Goal: Task Accomplishment & Management: Manage account settings

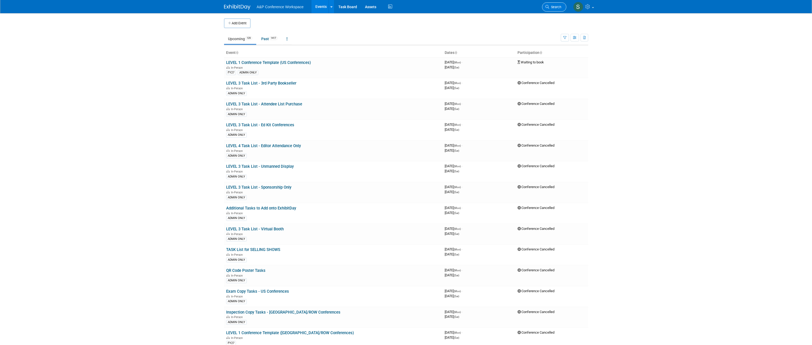
click at [552, 9] on span "Search" at bounding box center [555, 7] width 12 height 4
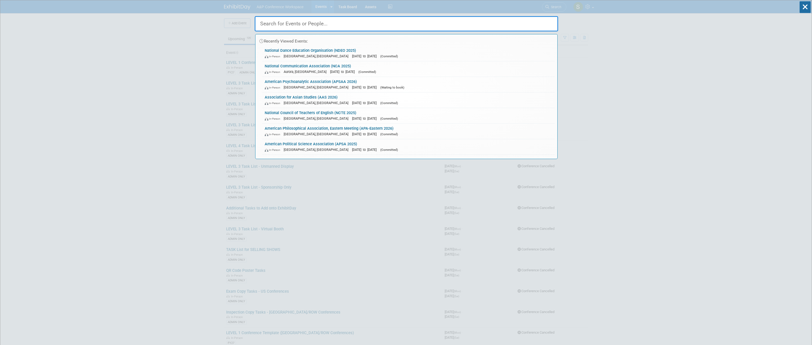
click at [393, 21] on input "text" at bounding box center [407, 23] width 304 height 15
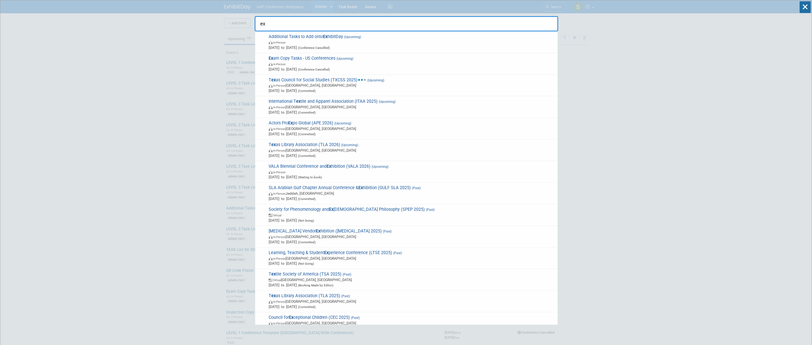
type input "e"
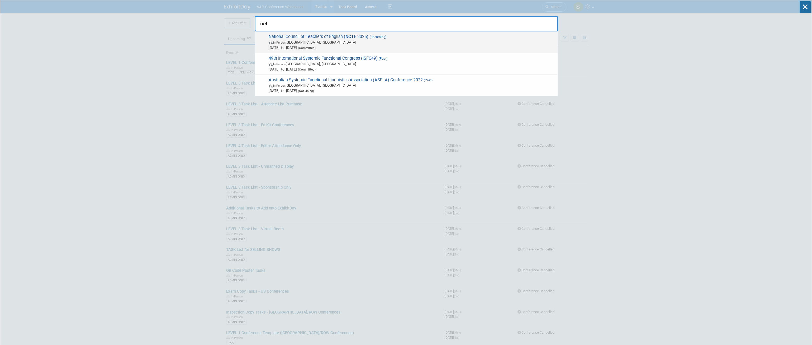
type input "nct"
click at [349, 36] on strong "NCT" at bounding box center [350, 36] width 8 height 5
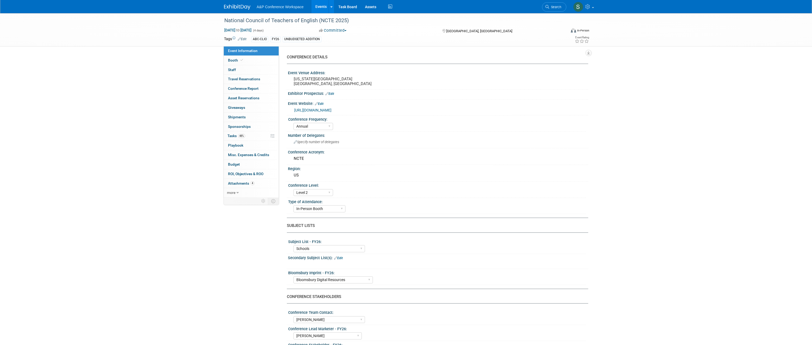
select select "Annual"
select select "Level 2"
select select "In-Person Booth"
select select "Schools"
select select "Bloomsbury Digital Resources"
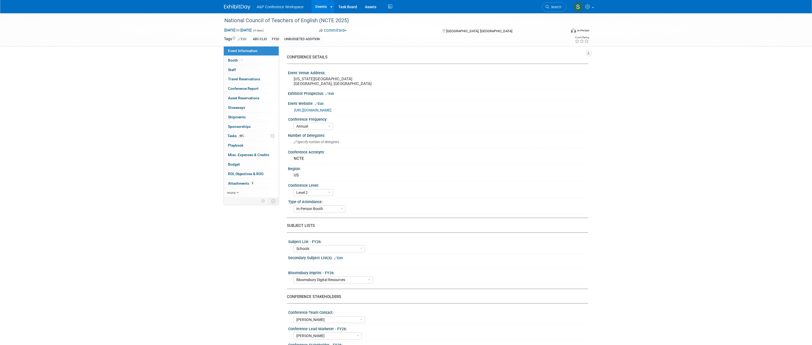
select select "Amanda Oney"
select select "Veronica Dove"
select select "Rosalie Love"
select select "Brand/Subject Presence​"
click at [240, 137] on span "48%" at bounding box center [241, 136] width 7 height 4
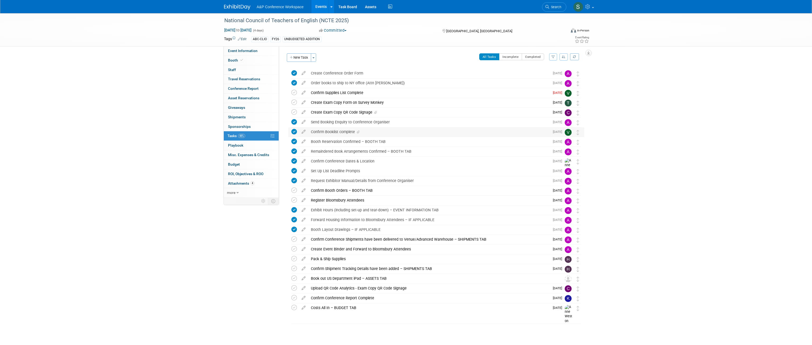
click at [331, 133] on div "Confirm Booklist complete" at bounding box center [429, 131] width 242 height 9
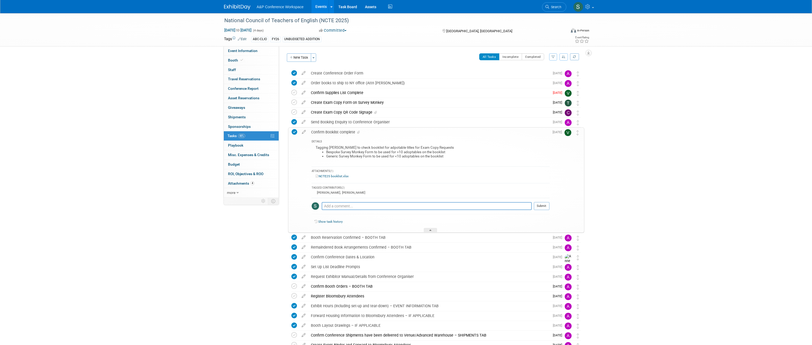
click at [331, 178] on div "NCTE25 booklist.xlsx" at bounding box center [431, 176] width 238 height 5
click at [331, 177] on link "NCTE25 booklist.xlsx" at bounding box center [332, 176] width 33 height 4
click at [376, 130] on div "Confirm Booklist complete" at bounding box center [429, 131] width 241 height 9
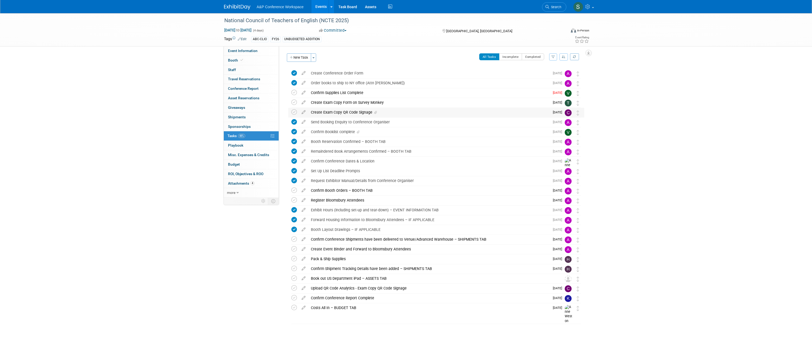
click at [344, 112] on div "Create Exam Copy QR Code Signage" at bounding box center [429, 112] width 242 height 9
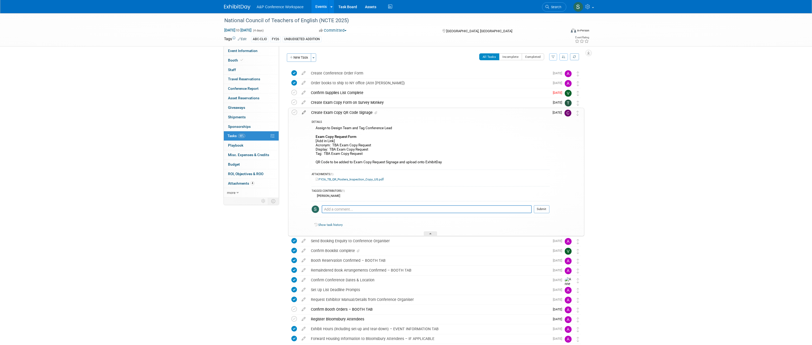
click at [303, 114] on icon at bounding box center [303, 111] width 9 height 7
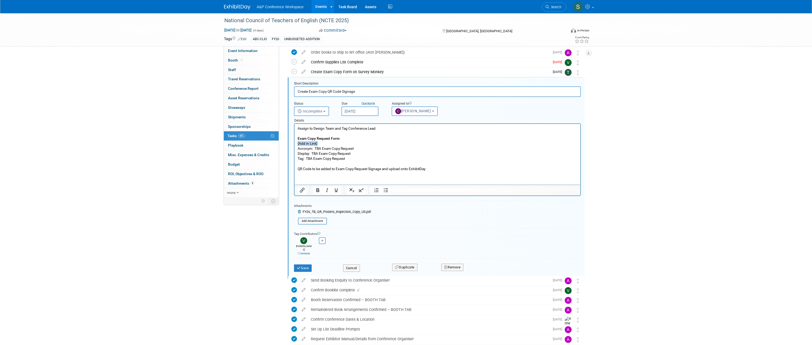
drag, startPoint x: 318, startPoint y: 142, endPoint x: 586, endPoint y: 266, distance: 295.0
click at [294, 142] on html "Assign to Design Team and Tag Conference Lead Exam Copy Request Form [Add in Li…" at bounding box center [437, 148] width 286 height 48
click at [320, 148] on p "Assign to Design Team and Tag Conference Lead Exam Copy Request Form https://ww…" at bounding box center [437, 148] width 280 height 45
drag, startPoint x: 367, startPoint y: 149, endPoint x: 314, endPoint y: 148, distance: 52.8
click at [314, 148] on p "Assign to Design Team and Tag Conference Lead Exam Copy Request Form https://ww…" at bounding box center [437, 148] width 280 height 45
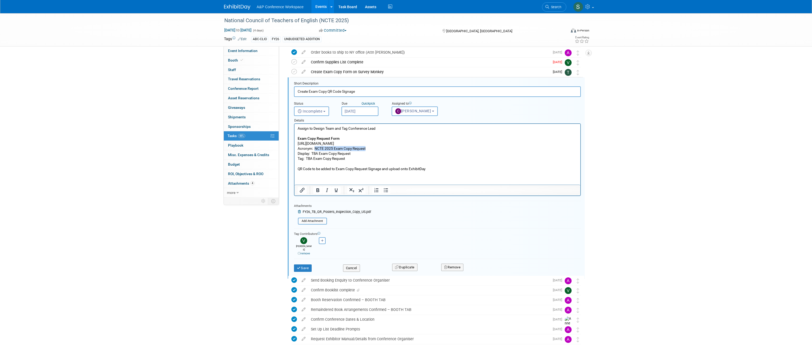
copy p "NCTE 2025 Exam Copy Request"
drag, startPoint x: 353, startPoint y: 153, endPoint x: 312, endPoint y: 153, distance: 40.9
click at [312, 153] on p "Assign to Design Team and Tag Conference Lead Exam Copy Request Form https://ww…" at bounding box center [437, 148] width 280 height 45
drag, startPoint x: 345, startPoint y: 158, endPoint x: 306, endPoint y: 158, distance: 38.5
click at [306, 158] on p "Assign to Design Team and Tag Conference Lead Exam Copy Request Form https://ww…" at bounding box center [437, 148] width 280 height 45
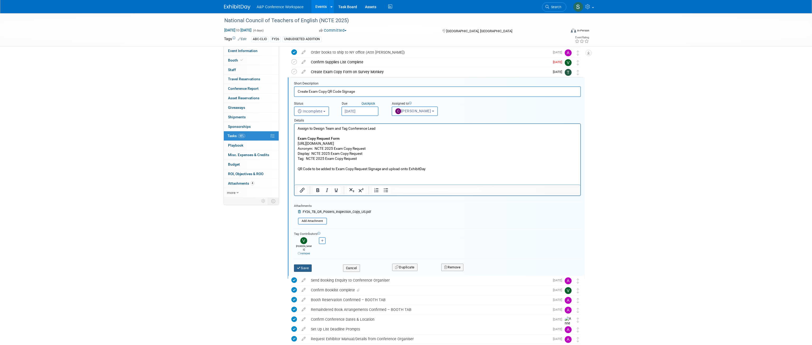
click at [308, 266] on button "Save" at bounding box center [303, 267] width 18 height 7
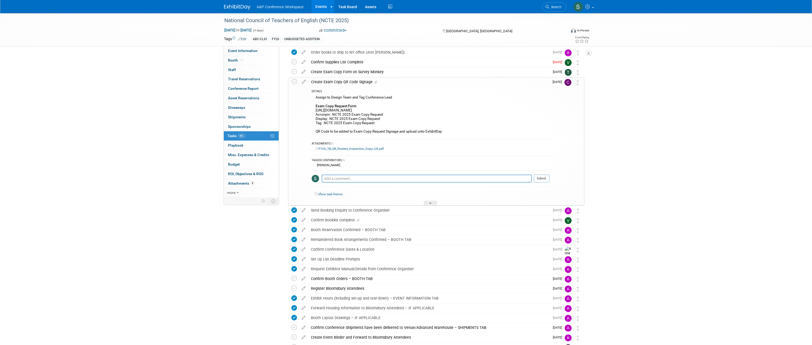
click at [356, 83] on div "Create Exam Copy QR Code Signage" at bounding box center [429, 81] width 241 height 9
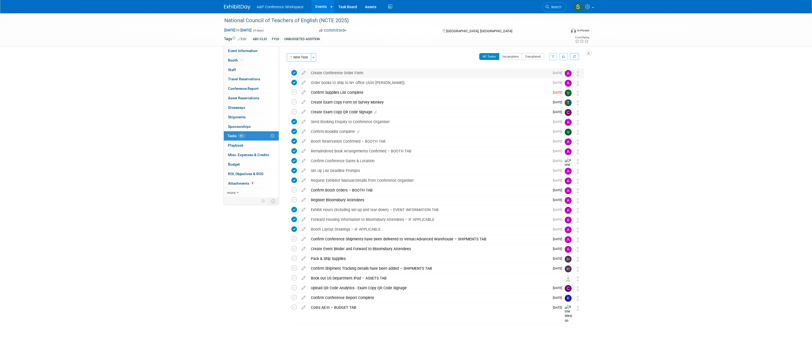
scroll to position [0, 0]
click at [295, 101] on icon at bounding box center [294, 102] width 6 height 6
click at [362, 110] on div "Create Exam Copy QR Code Signage" at bounding box center [429, 111] width 242 height 9
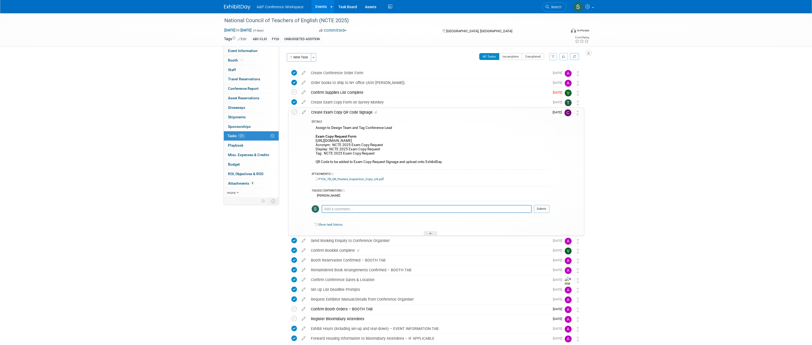
click at [394, 115] on div "Create Exam Copy QR Code Signage" at bounding box center [429, 112] width 241 height 9
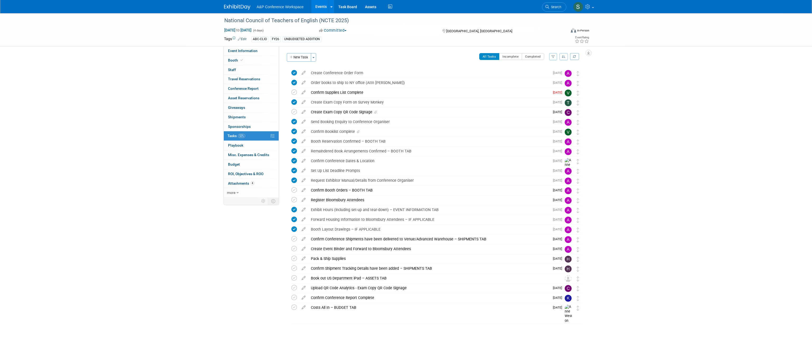
click at [550, 8] on span "Search" at bounding box center [555, 7] width 12 height 4
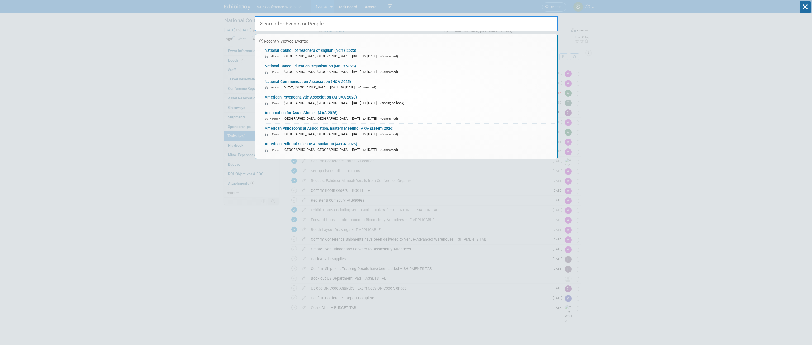
type input "d"
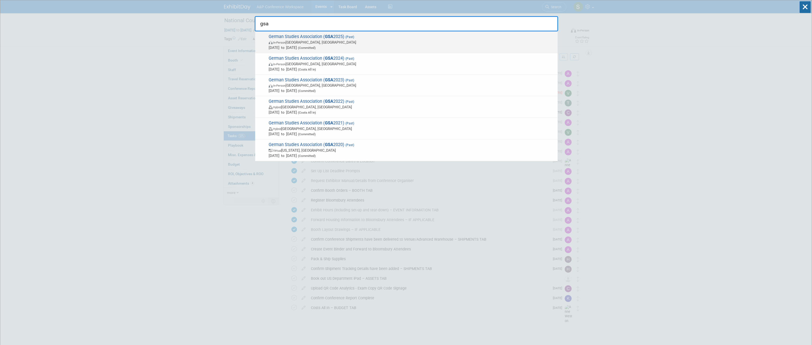
type input "gsa"
click at [338, 36] on span "German Studies Association ( GSA 2025) (Past) In-Person Arlington, VA Sep 25, 2…" at bounding box center [411, 42] width 288 height 16
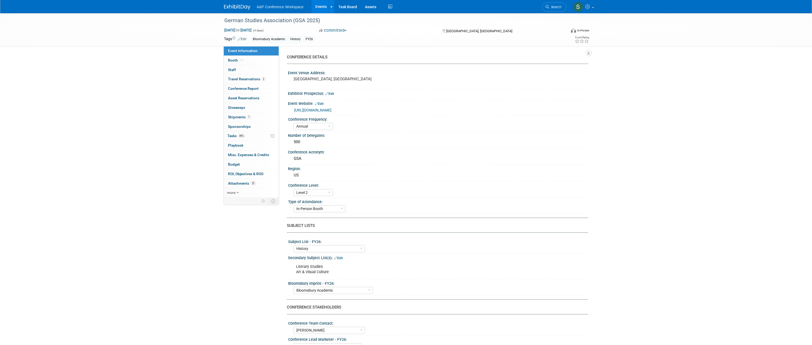
select select "Annual"
select select "Level 2"
select select "In-Person Booth"
select select "History"
select select "Bloomsbury Academic"
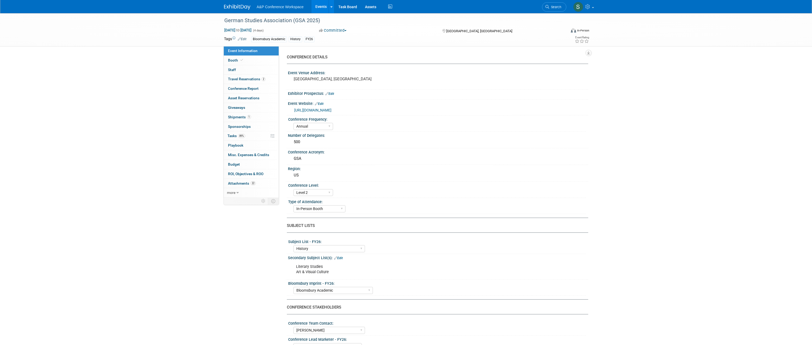
select select "Amanda Oney"
select select "Joe Kreuser"
select select "Caitlin Flint"
select select "Brand/Subject Presence​"
click at [243, 183] on span "Attachments 22" at bounding box center [242, 183] width 28 height 4
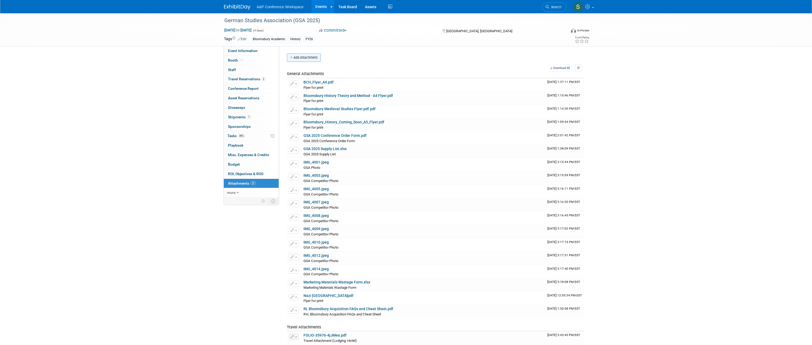
click at [299, 59] on button "Add Attachment" at bounding box center [304, 57] width 34 height 8
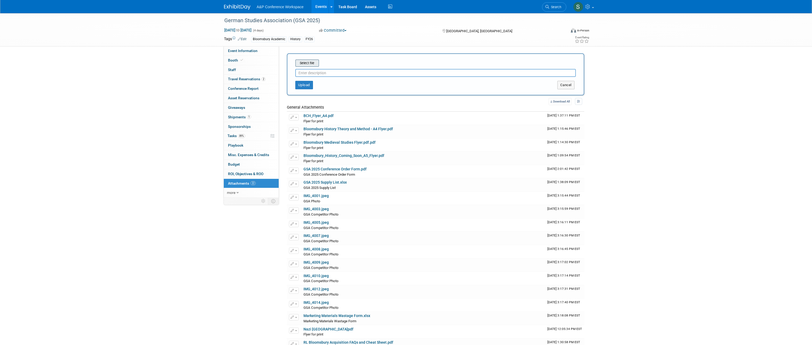
click at [303, 64] on input "file" at bounding box center [287, 63] width 63 height 6
click at [319, 72] on input "text" at bounding box center [435, 71] width 281 height 8
type input "GSA 2025 Exam Copy Requests"
click at [308, 81] on button "Upload" at bounding box center [304, 83] width 18 height 8
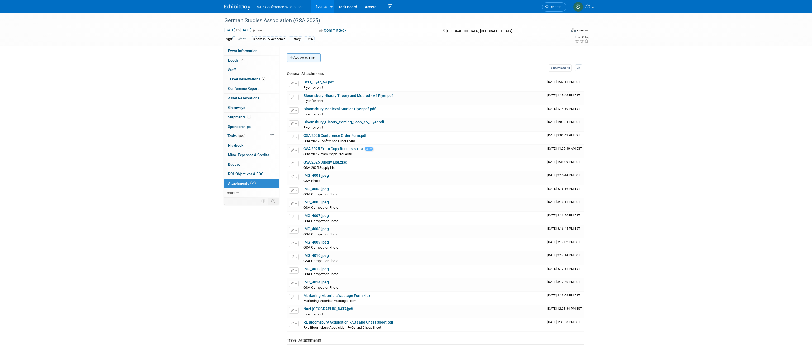
click at [306, 60] on button "Add Attachment" at bounding box center [304, 57] width 34 height 8
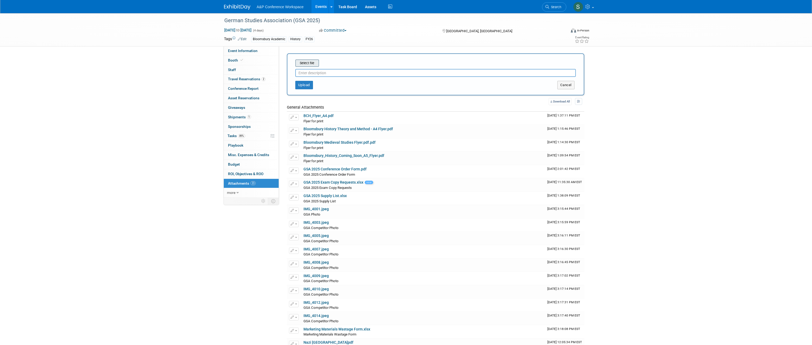
click at [307, 67] on div "Select file" at bounding box center [307, 62] width 24 height 7
click at [313, 63] on input "file" at bounding box center [287, 63] width 63 height 6
click at [309, 69] on input "text" at bounding box center [435, 71] width 281 height 8
type input "GSA 2025 Newsletter Sign ups"
click at [310, 81] on button "Upload" at bounding box center [304, 83] width 18 height 8
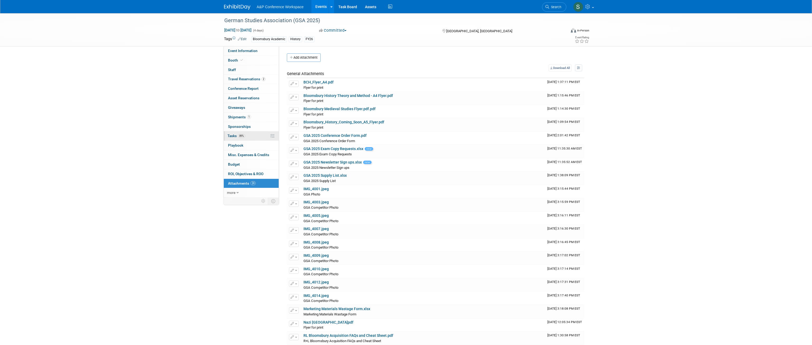
click at [241, 137] on span "89%" at bounding box center [241, 136] width 7 height 4
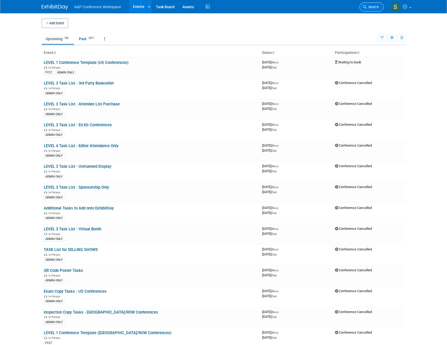
click at [367, 6] on span "Search" at bounding box center [373, 7] width 12 height 4
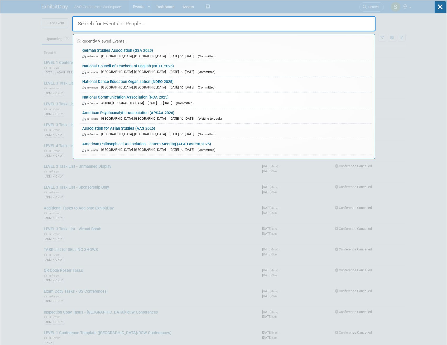
click at [224, 25] on input "text" at bounding box center [224, 23] width 304 height 15
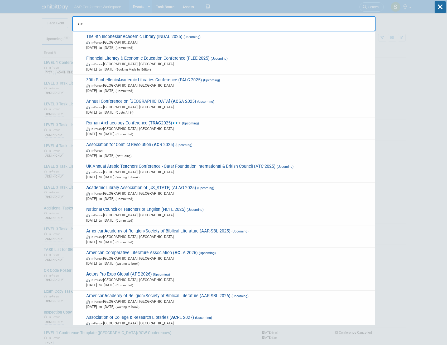
type input "a"
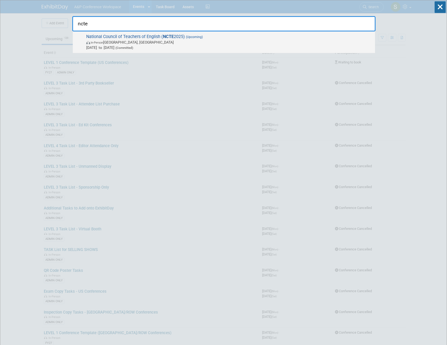
type input "ncte"
click at [212, 40] on span "In-Person Denver, CO" at bounding box center [229, 42] width 286 height 5
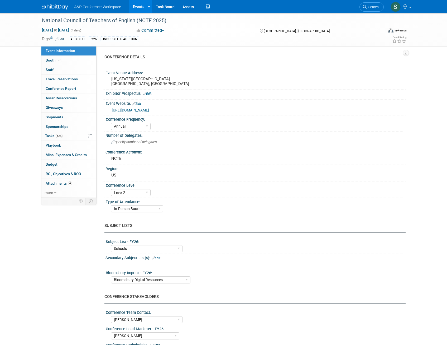
select select "Annual"
select select "Level 2"
select select "In-Person Booth"
select select "Schools"
select select "Bloomsbury Digital Resources"
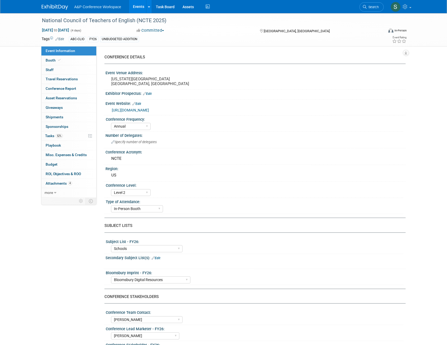
select select "[PERSON_NAME]"
select select "Brand/Subject Presence​"
click at [73, 136] on link "52% Tasks 52%" at bounding box center [68, 135] width 55 height 9
